Goal: Find specific page/section: Find specific page/section

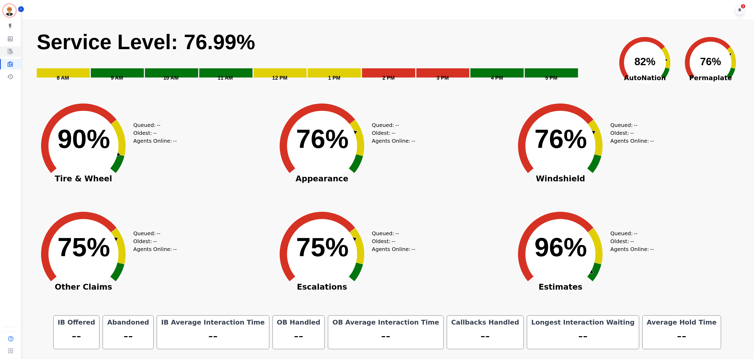
click at [11, 51] on icon "Sidebar" at bounding box center [10, 52] width 5 height 6
click at [9, 54] on icon "Sidebar" at bounding box center [10, 51] width 6 height 6
click at [10, 64] on icon "Sidebar" at bounding box center [10, 64] width 5 height 6
